Goal: Information Seeking & Learning: Learn about a topic

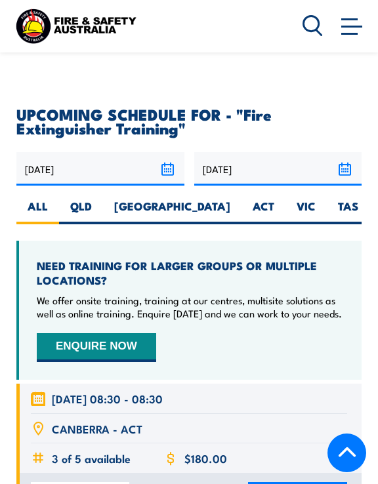
scroll to position [2351, 0]
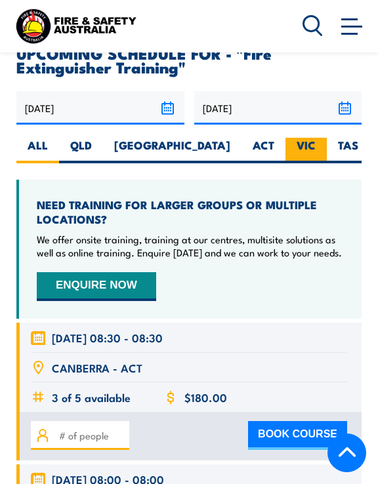
click at [285, 138] on label "VIC" at bounding box center [305, 151] width 41 height 26
click at [315, 138] on input "VIC" at bounding box center [319, 142] width 9 height 9
radio input "true"
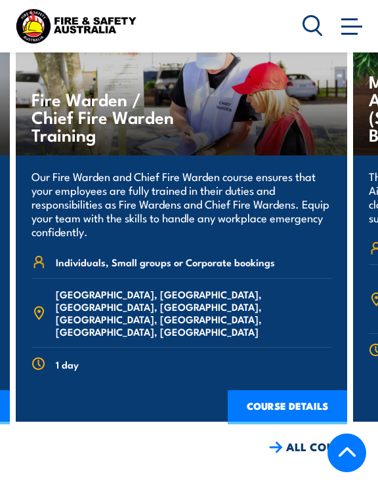
scroll to position [4149, 0]
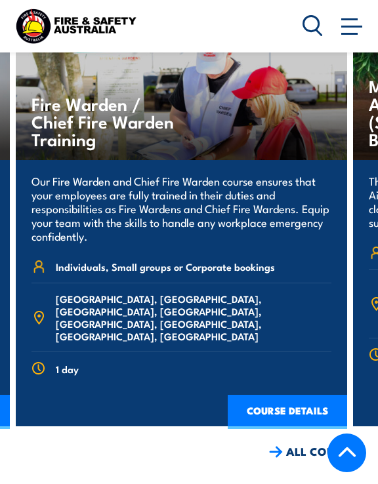
click at [307, 444] on link "ALL COURSES" at bounding box center [315, 451] width 92 height 15
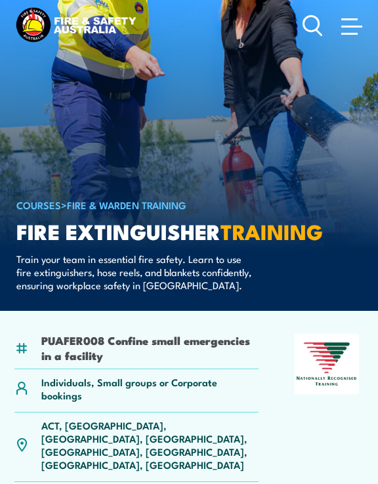
click at [348, 18] on link at bounding box center [351, 25] width 26 height 26
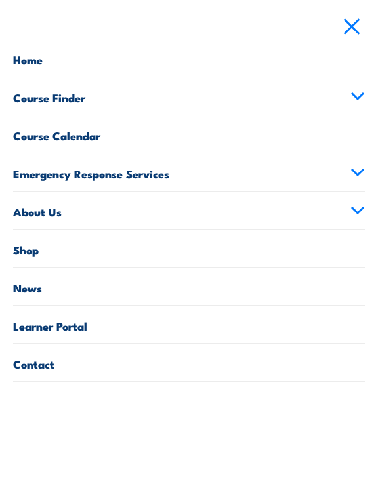
click at [184, 98] on link "Course Finder" at bounding box center [188, 95] width 351 height 37
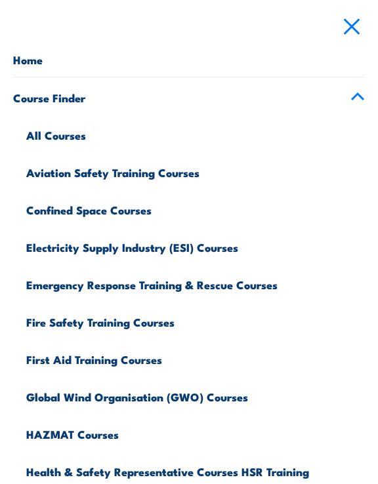
click at [65, 136] on link "All Courses" at bounding box center [195, 133] width 338 height 37
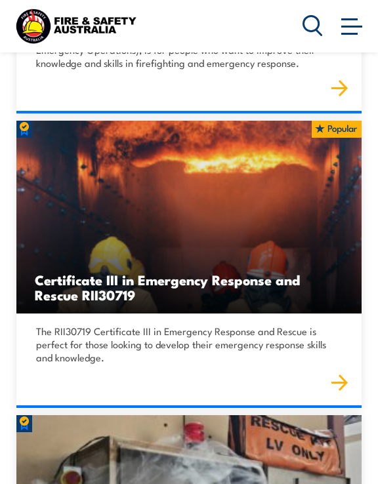
scroll to position [10090, 0]
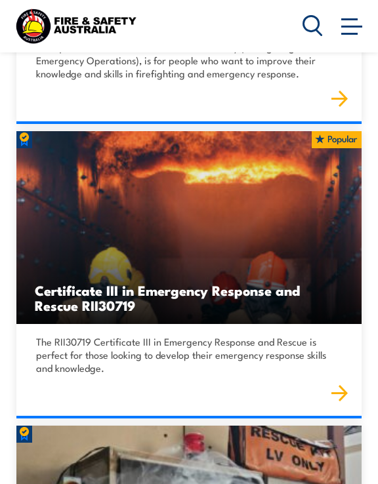
click at [162, 283] on h3 "Certificate III in Emergency Response and Rescue RII30719" at bounding box center [189, 298] width 308 height 30
